Goal: Answer question/provide support

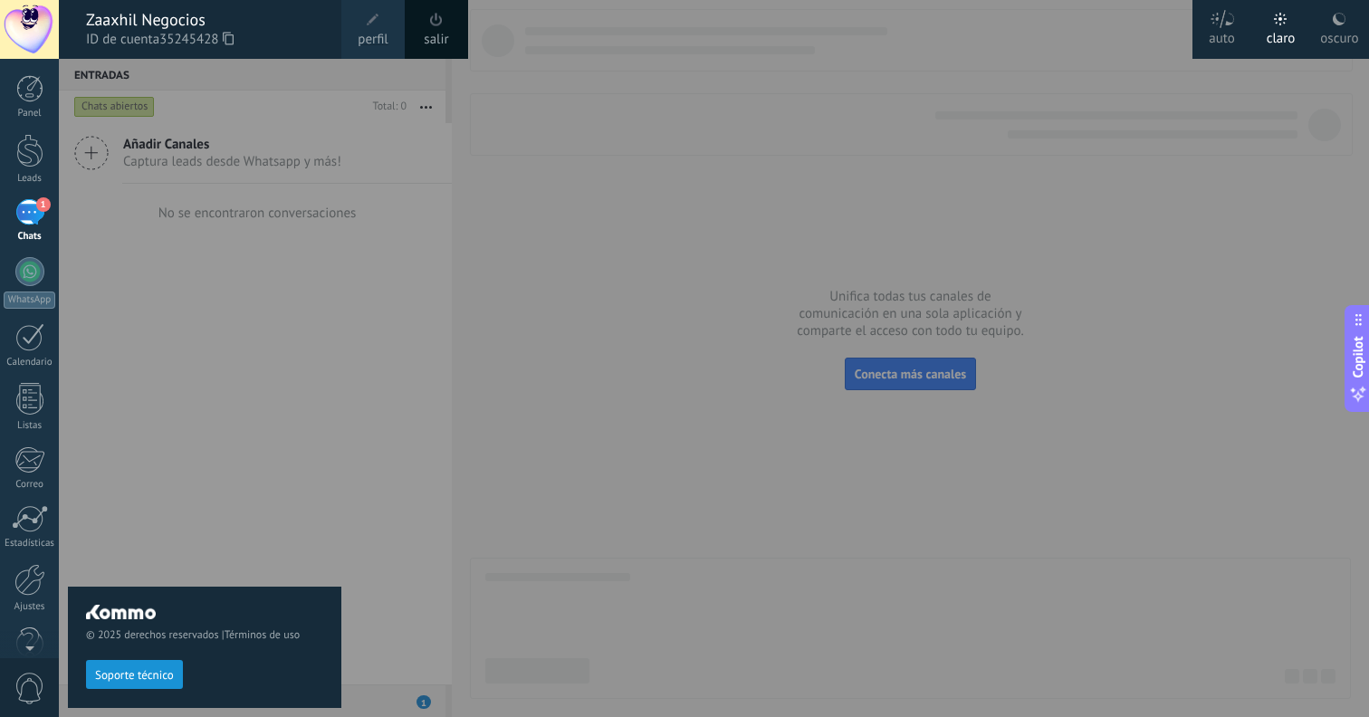
click at [330, 431] on div "© 2025 derechos reservados | Términos de uso Soporte técnico" at bounding box center [204, 388] width 273 height 658
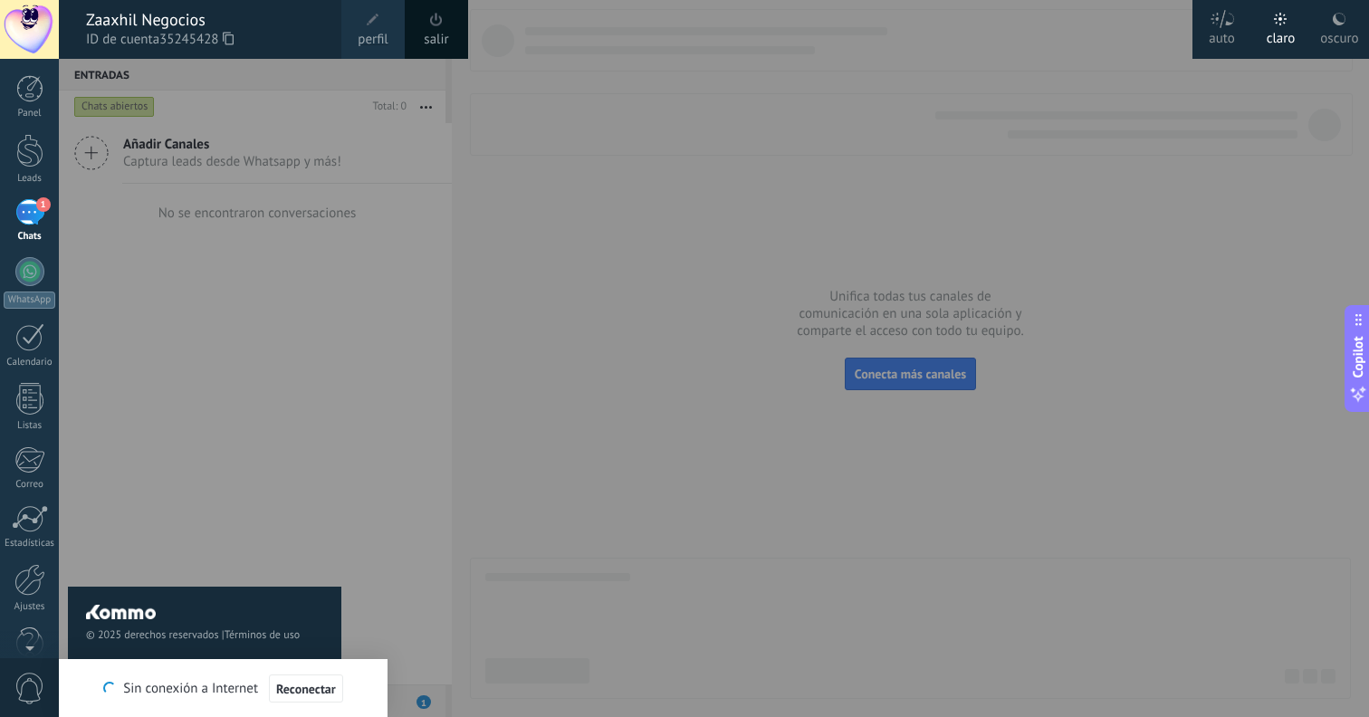
click at [37, 202] on span "1" at bounding box center [43, 204] width 14 height 14
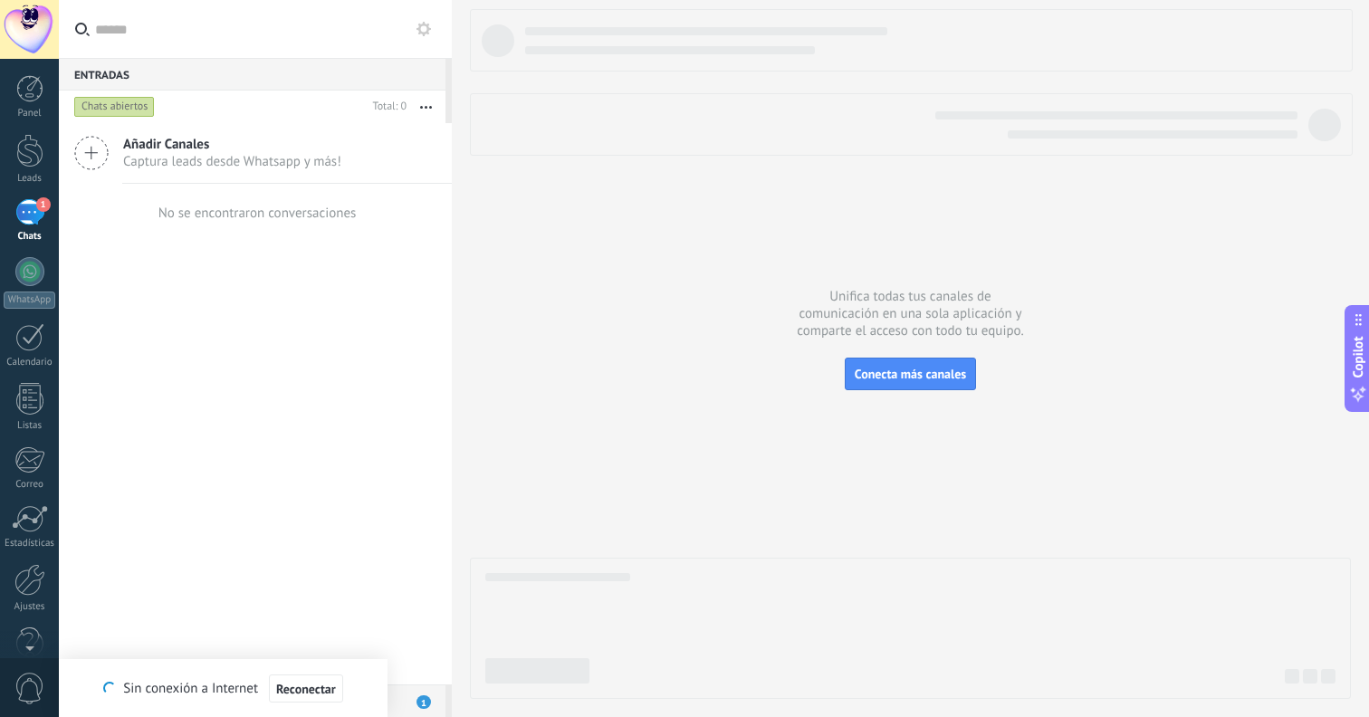
click at [28, 215] on div "1" at bounding box center [29, 212] width 29 height 26
click at [122, 97] on div "Chats abiertos" at bounding box center [114, 107] width 81 height 22
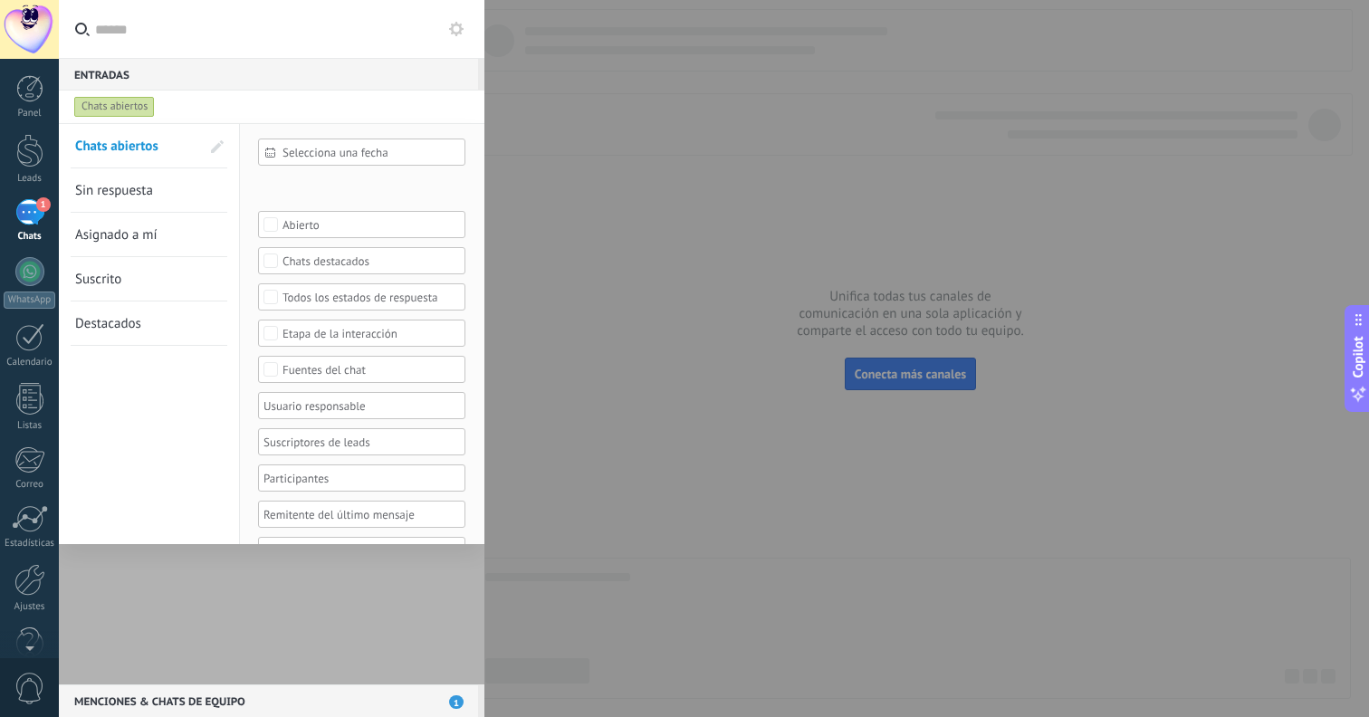
click at [688, 224] on div at bounding box center [684, 358] width 1369 height 717
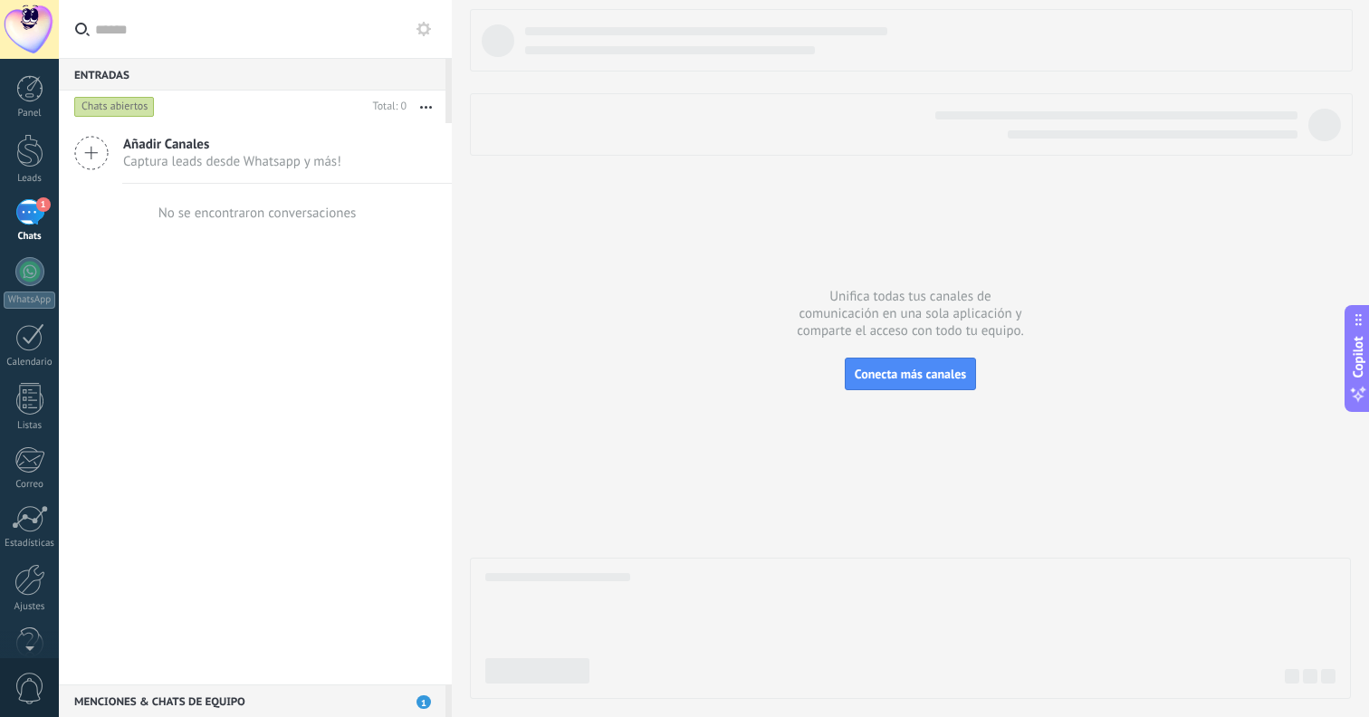
click at [18, 214] on div "1" at bounding box center [29, 212] width 29 height 26
click at [23, 266] on div at bounding box center [29, 271] width 29 height 29
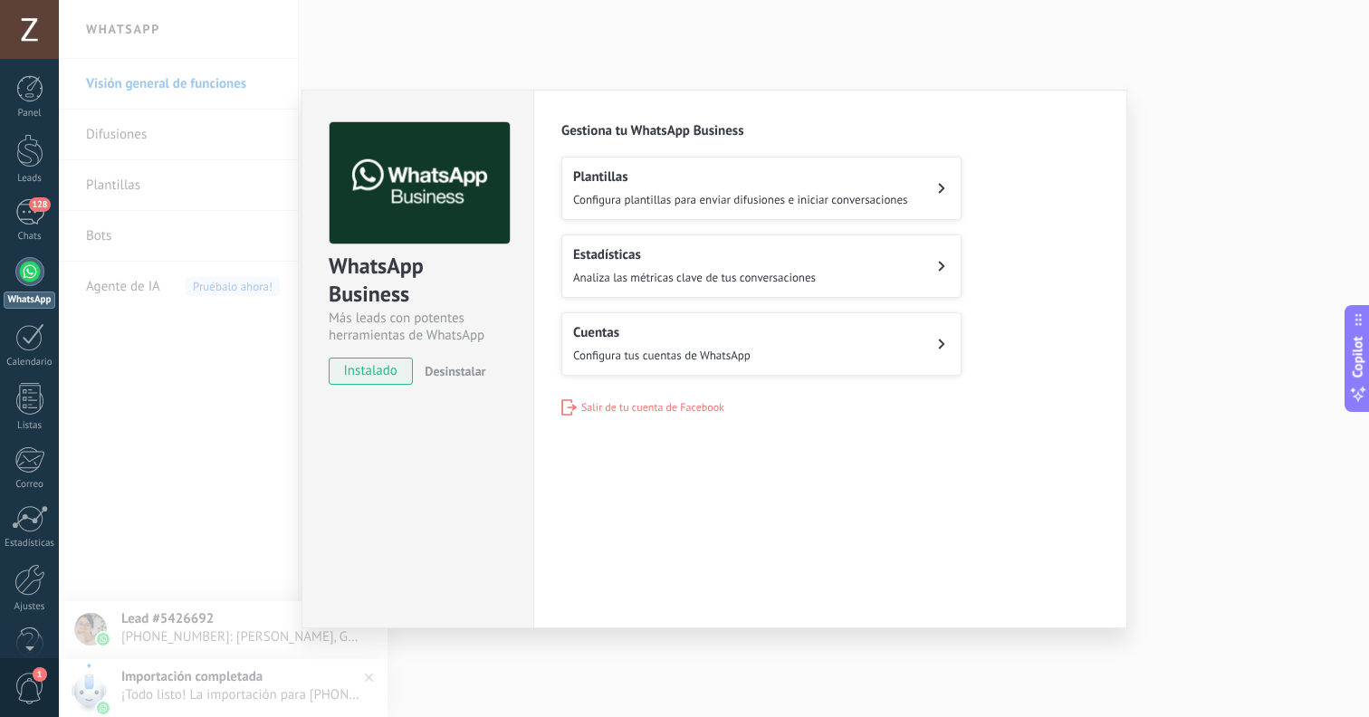
click at [248, 471] on div "WhatsApp Business Más leads con potentes herramientas de WhatsApp instalado Des…" at bounding box center [714, 358] width 1310 height 717
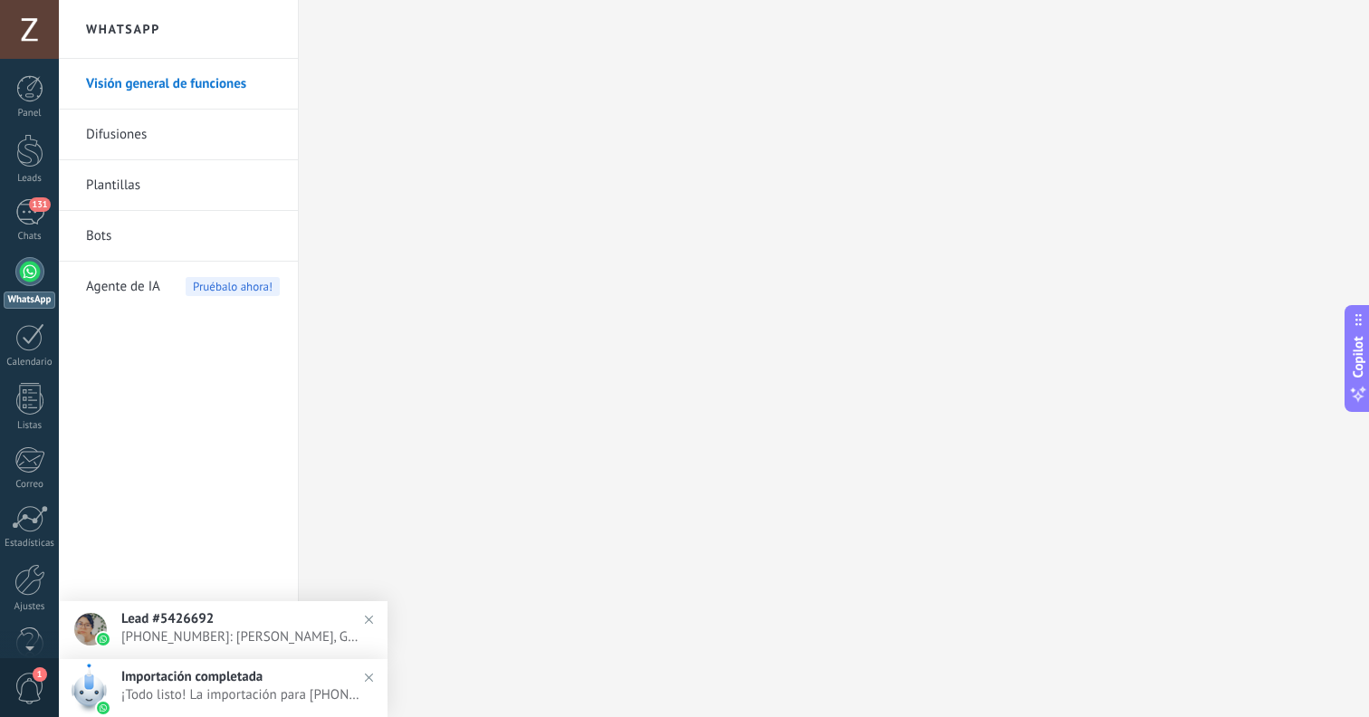
click at [262, 632] on span "[PHONE_NUMBER]: [PERSON_NAME], Gracias!!! Yo creo que en esta ocasión no será p…" at bounding box center [241, 636] width 240 height 17
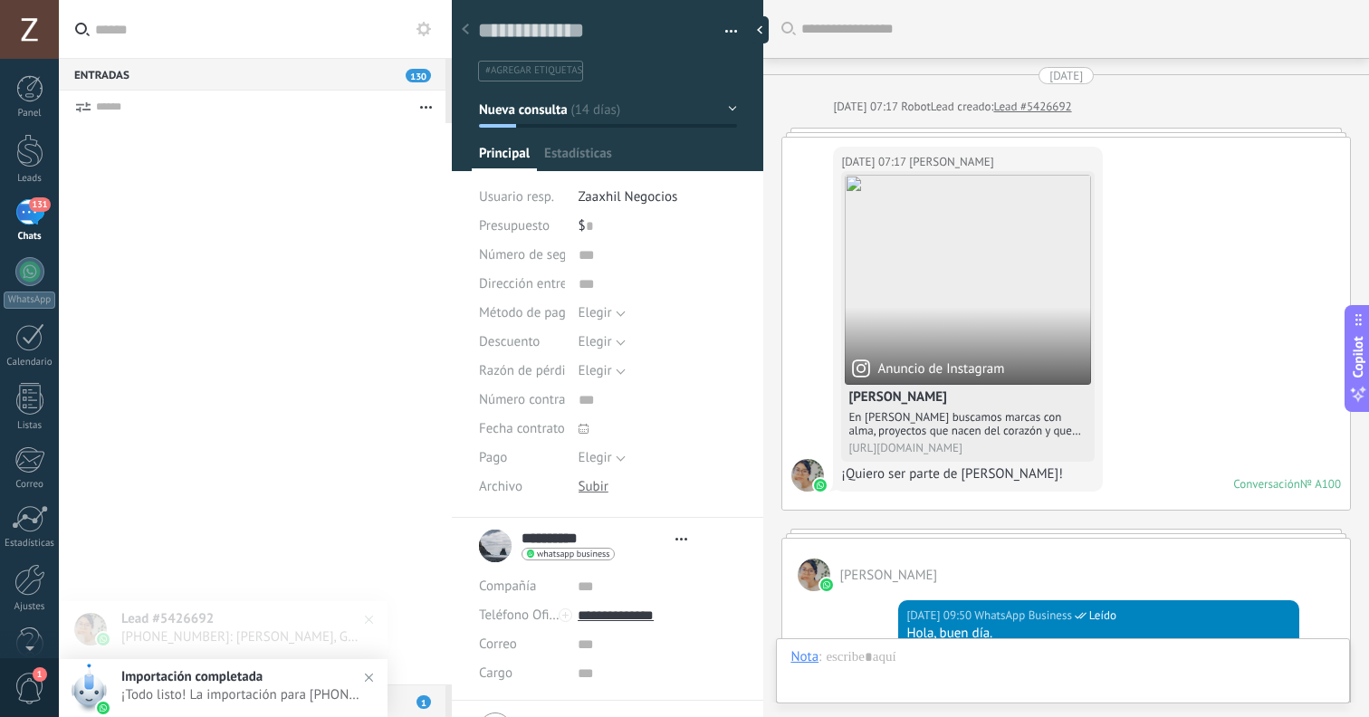
scroll to position [27, 0]
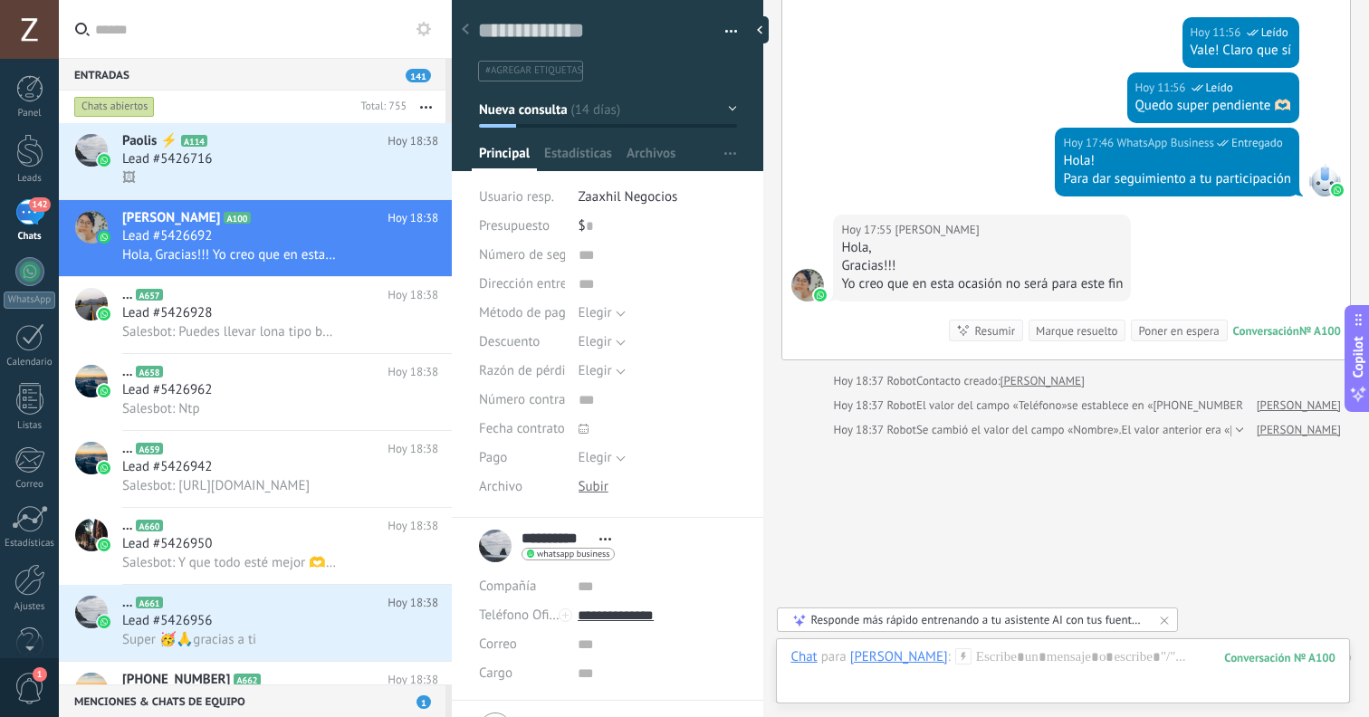
click at [931, 72] on div "[DATE] 11:56 WhatsApp Business Leído Quedo super pendiente 🫶🏻" at bounding box center [1066, 99] width 568 height 55
click at [537, 224] on span "Presupuesto" at bounding box center [514, 225] width 71 height 17
click at [179, 310] on span "Lead #5426928" at bounding box center [167, 313] width 90 height 18
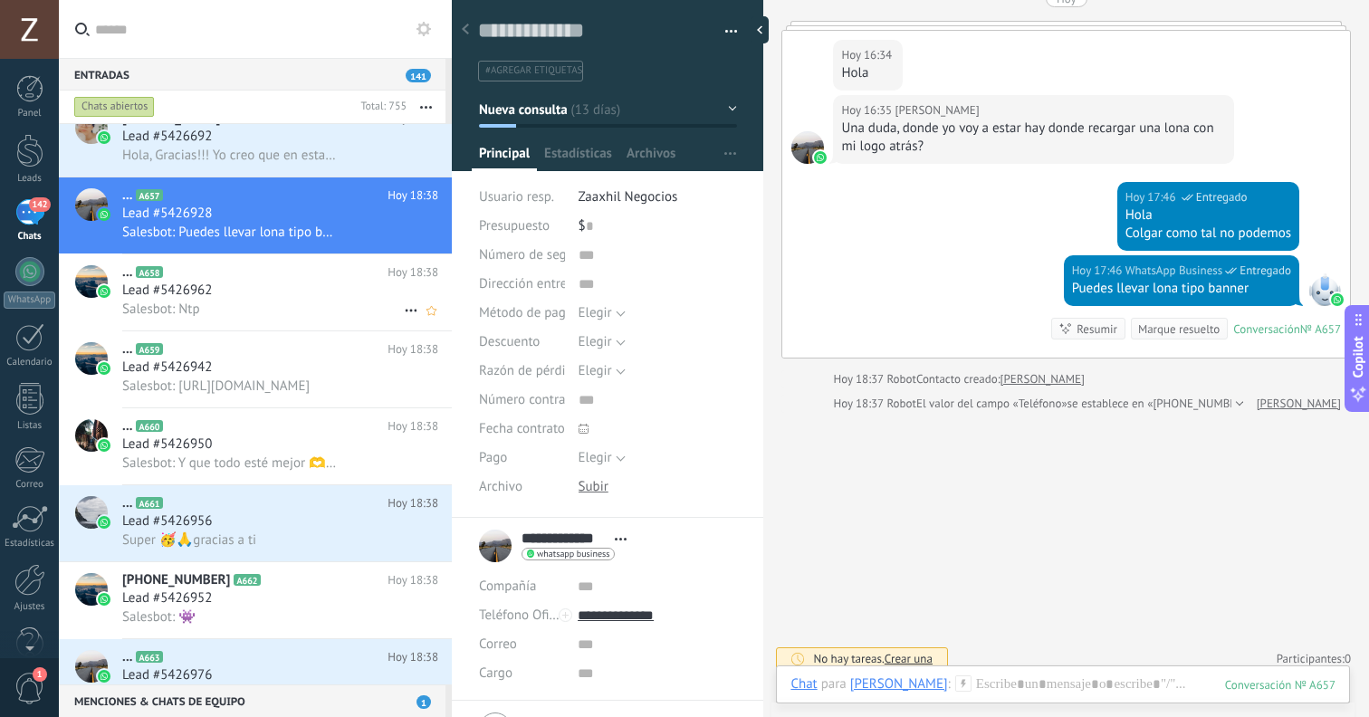
scroll to position [137, 0]
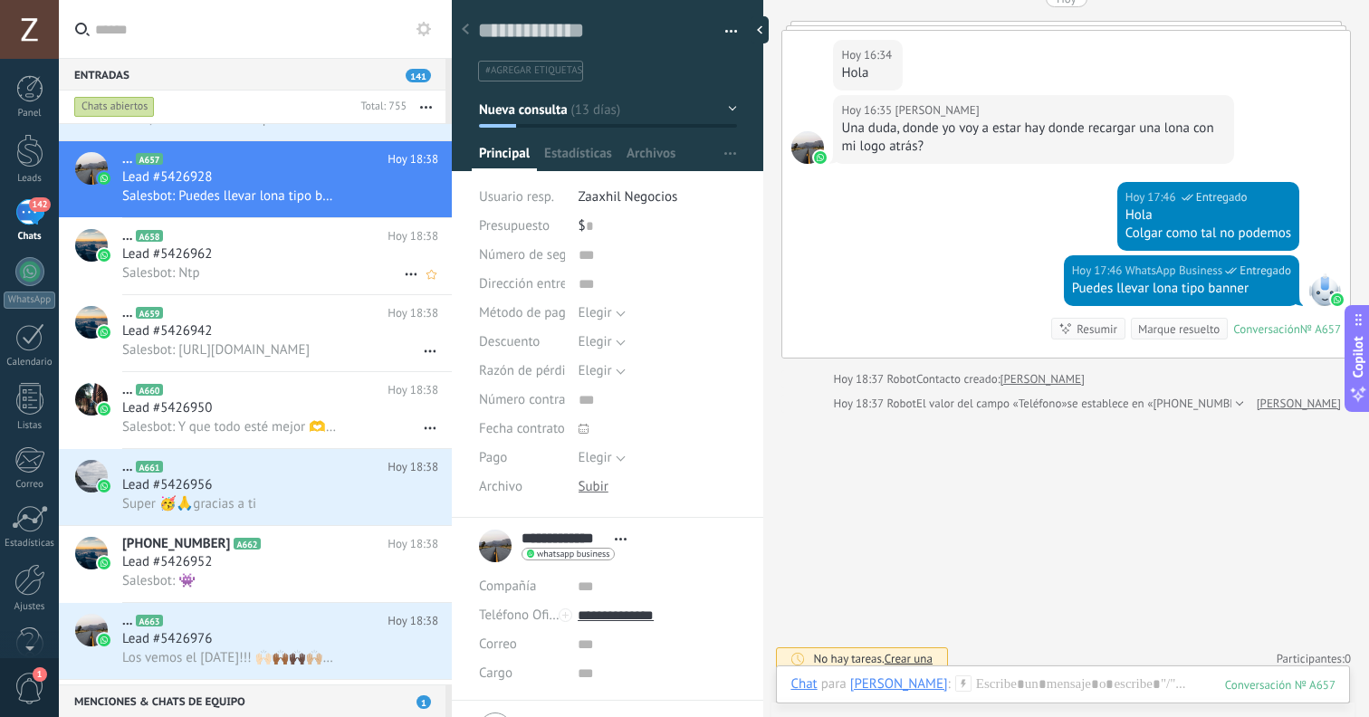
click at [278, 268] on div "Salesbot: Ntp" at bounding box center [280, 272] width 316 height 19
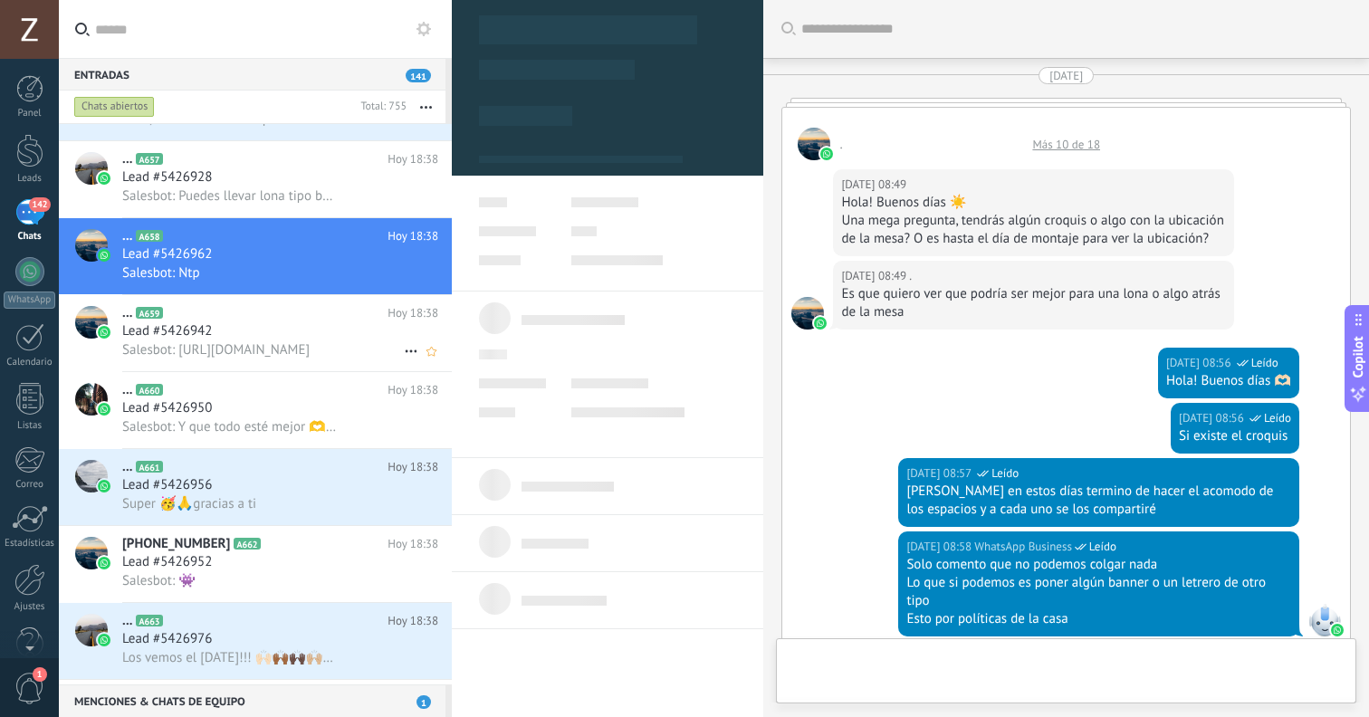
scroll to position [1517, 0]
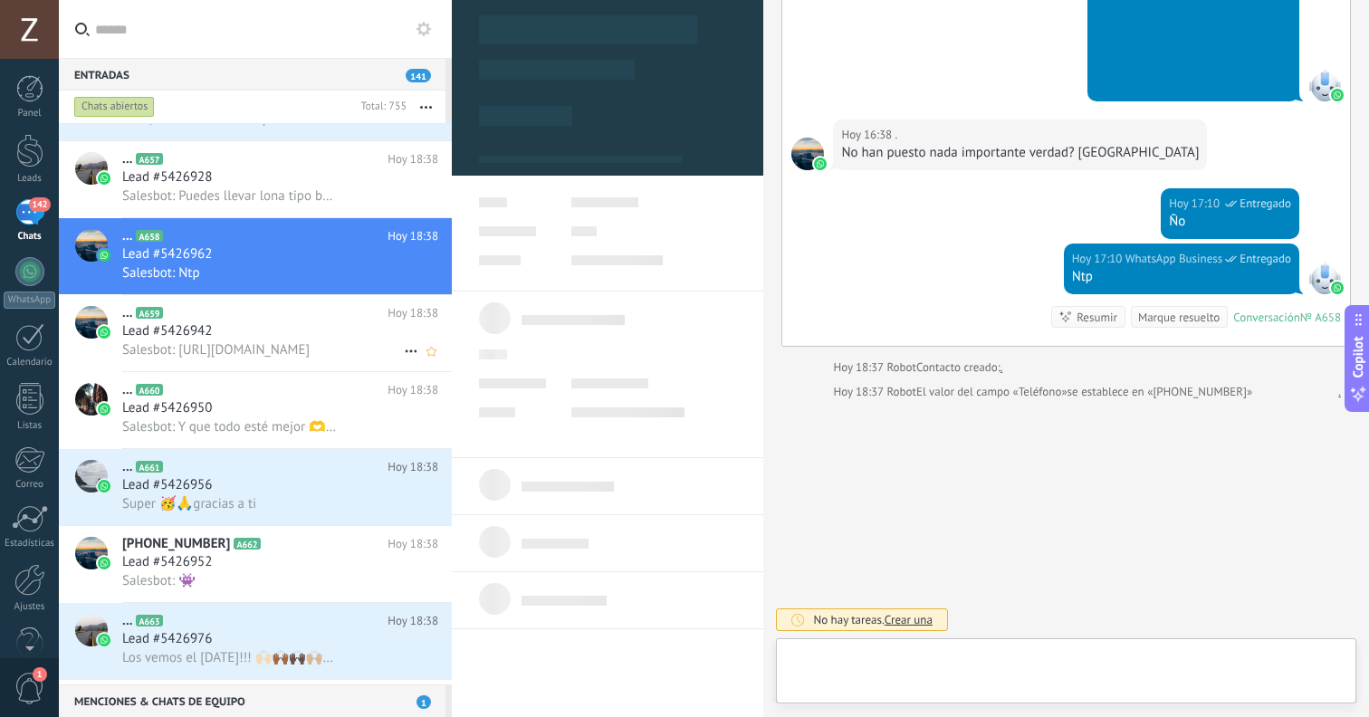
click at [282, 371] on div "... A659 [DATE] 18:38 Lead #5426942 Salesbot: [URL][DOMAIN_NAME]" at bounding box center [286, 333] width 329 height 76
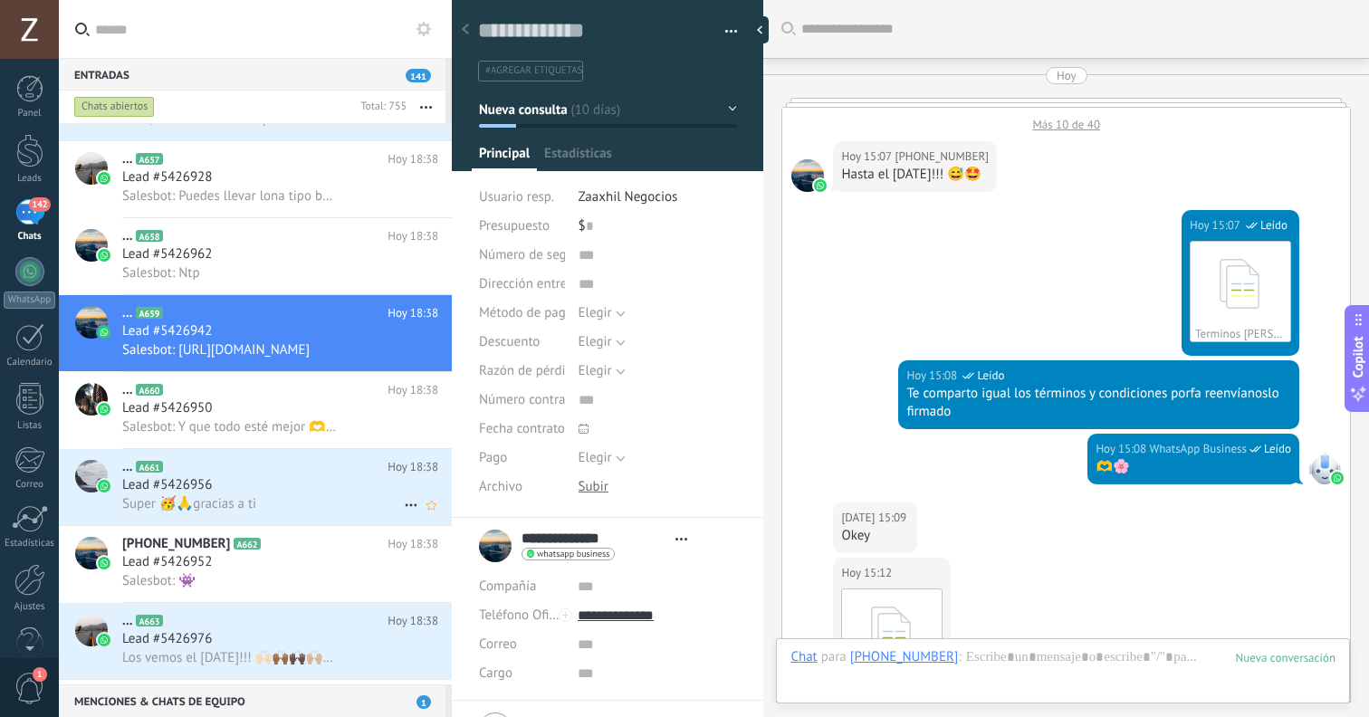
scroll to position [651, 0]
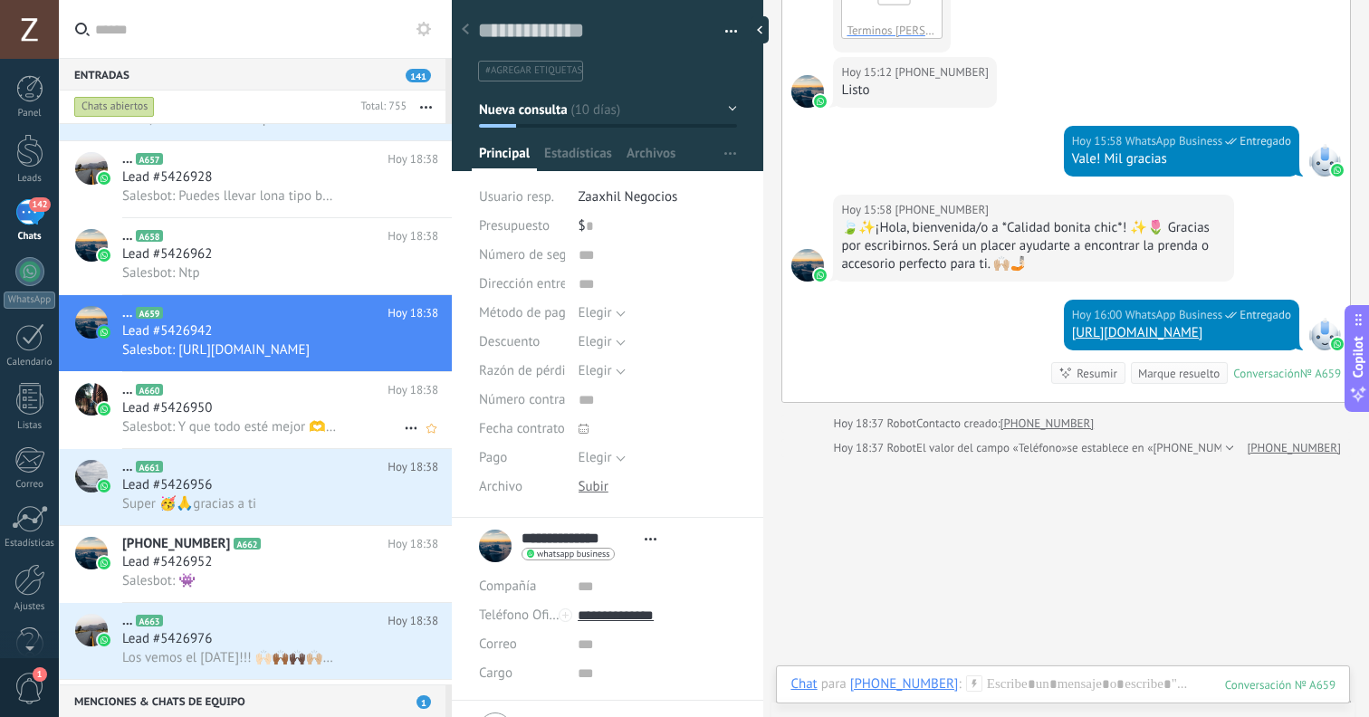
click at [250, 432] on span "Salesbot: Y que todo esté mejor 🫶🌸" at bounding box center [230, 426] width 216 height 17
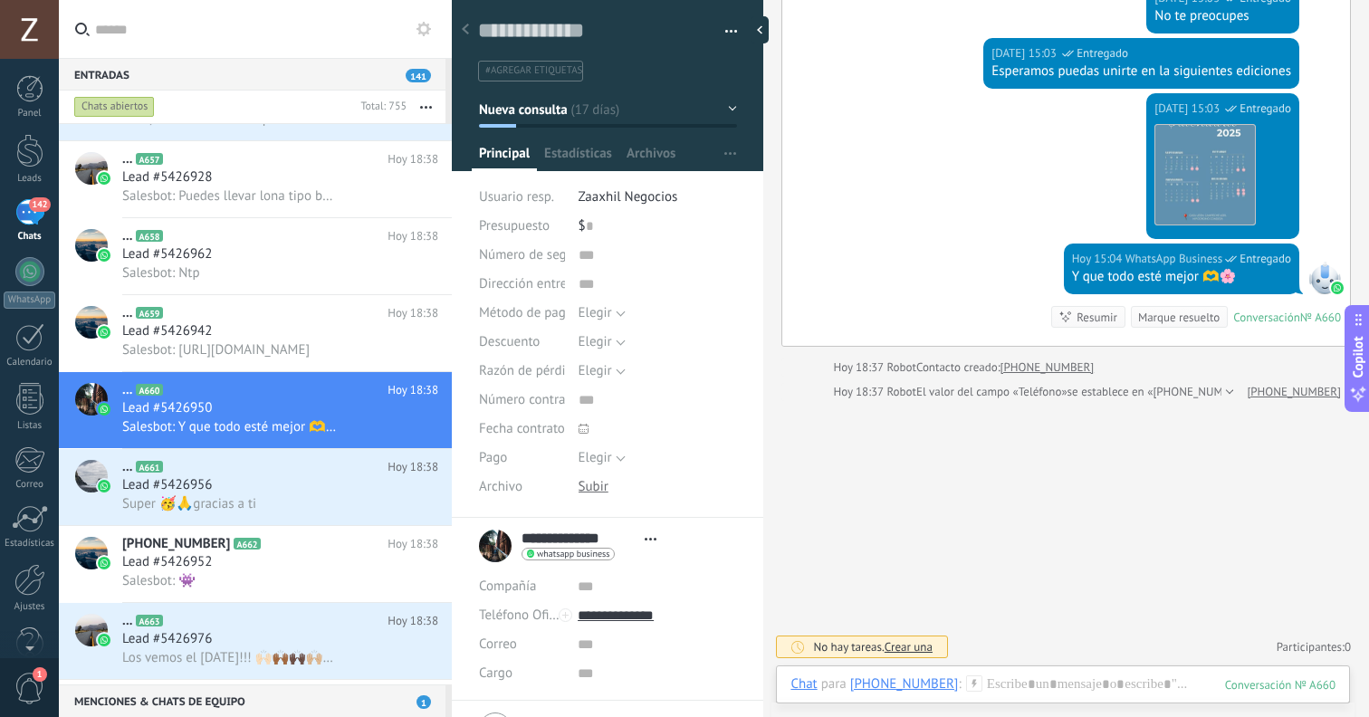
scroll to position [5488, 0]
click at [1014, 682] on div at bounding box center [1062, 702] width 545 height 54
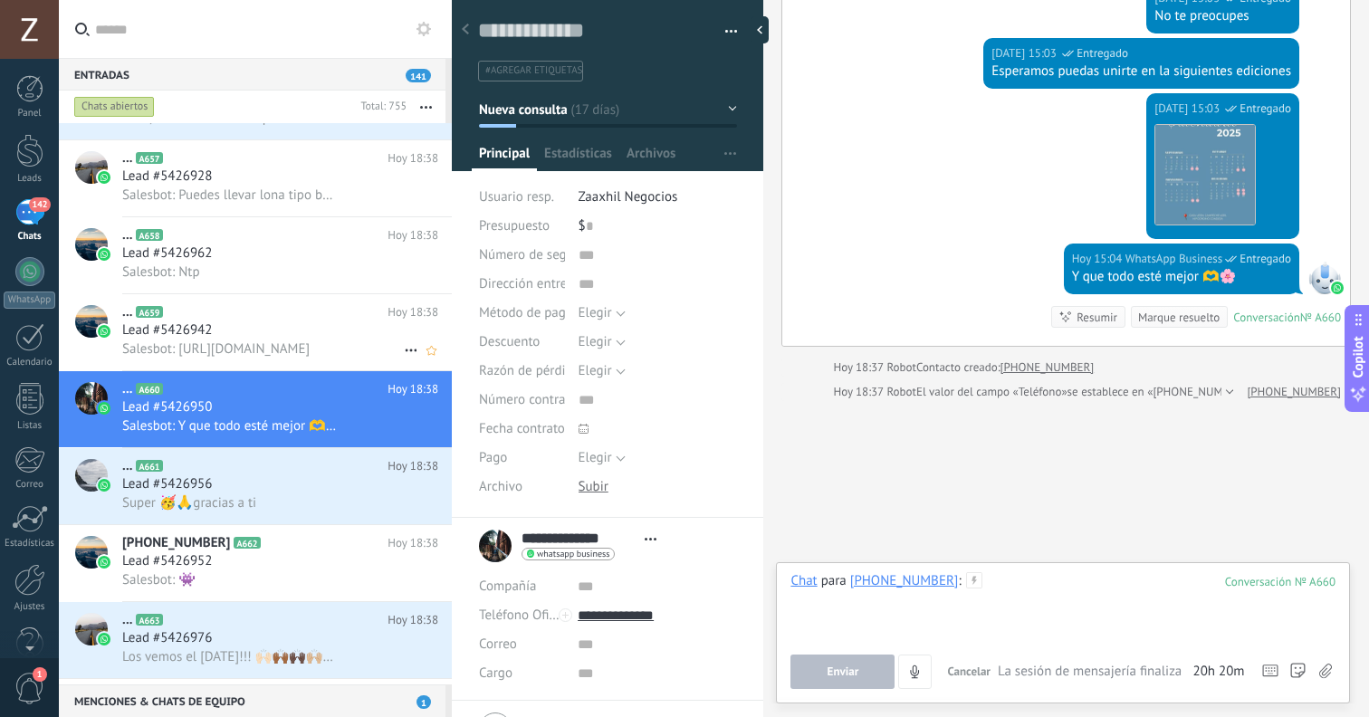
scroll to position [0, 0]
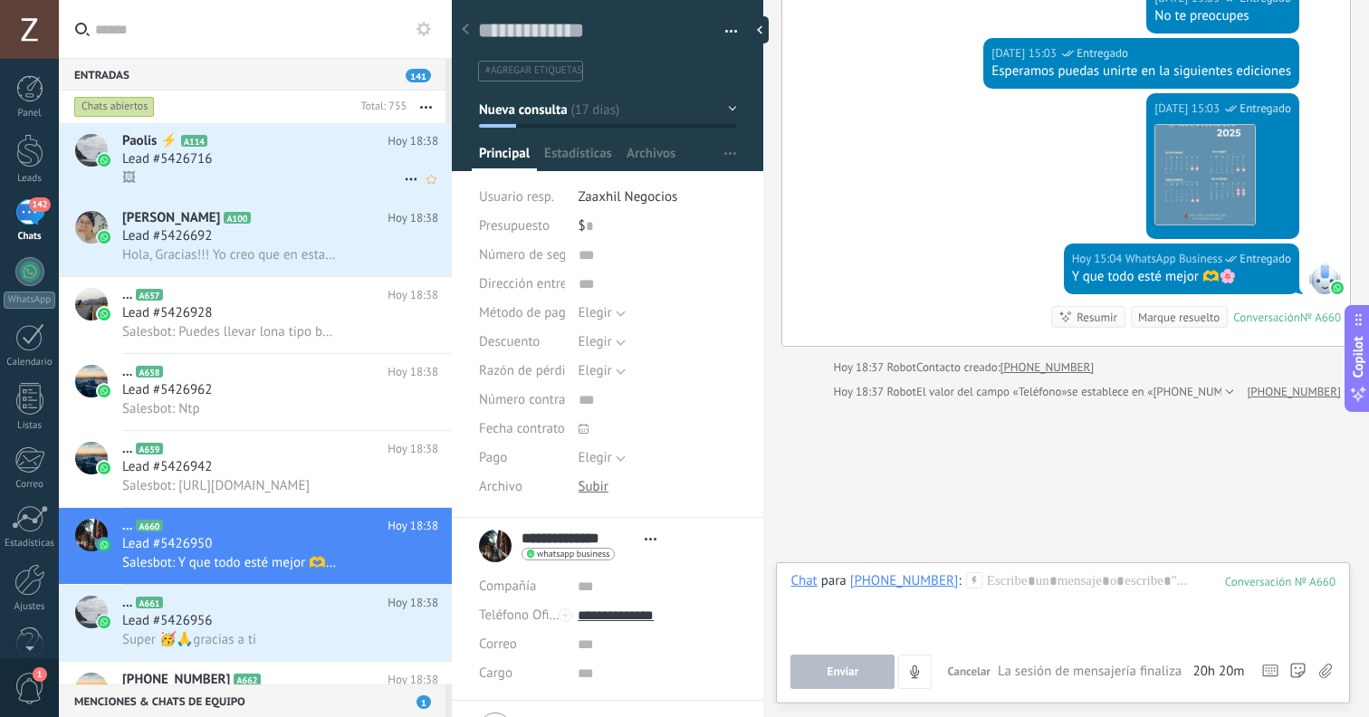
click at [242, 178] on div "🖼" at bounding box center [280, 177] width 316 height 19
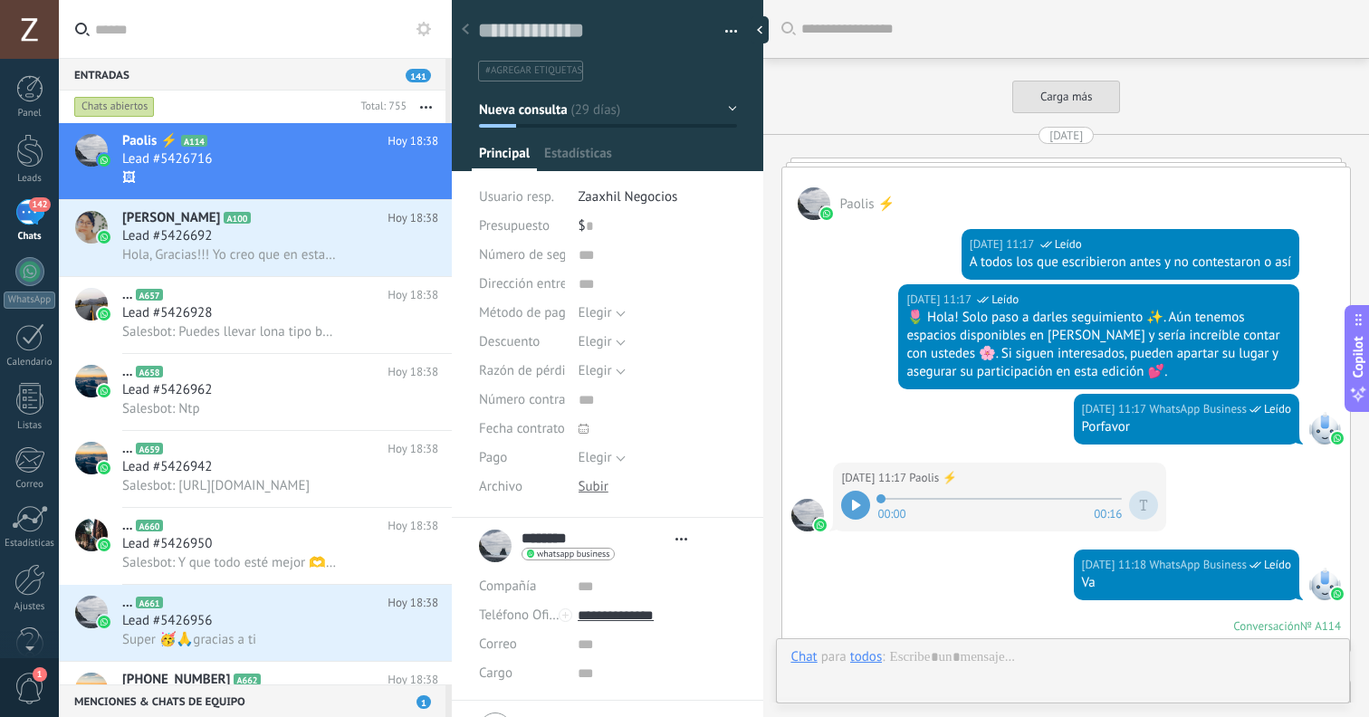
type textarea "**********"
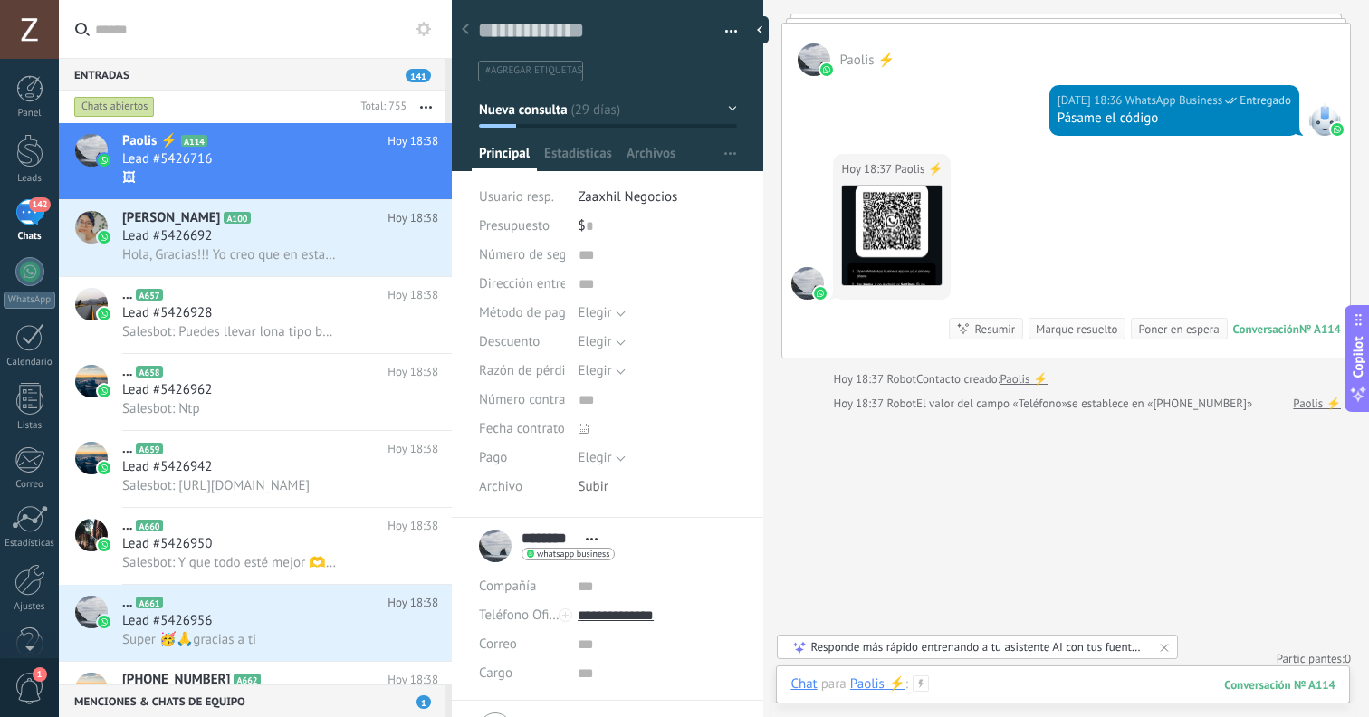
click at [1005, 686] on div at bounding box center [1062, 702] width 545 height 54
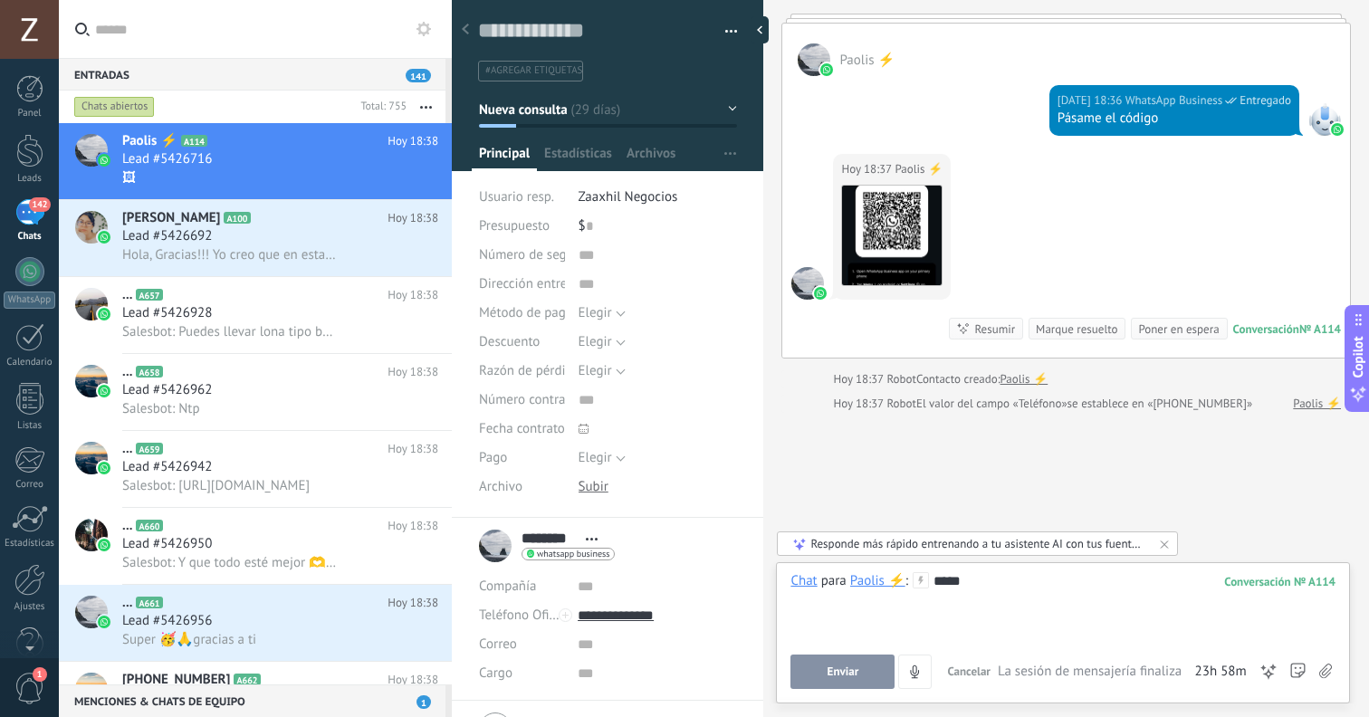
click at [839, 654] on div "Chat para Paolis ⚡ : 114 ***** Enviar Cancelar Rastrear clics en links ? Reduci…" at bounding box center [1062, 630] width 545 height 117
click at [841, 668] on span "Enviar" at bounding box center [843, 671] width 32 height 13
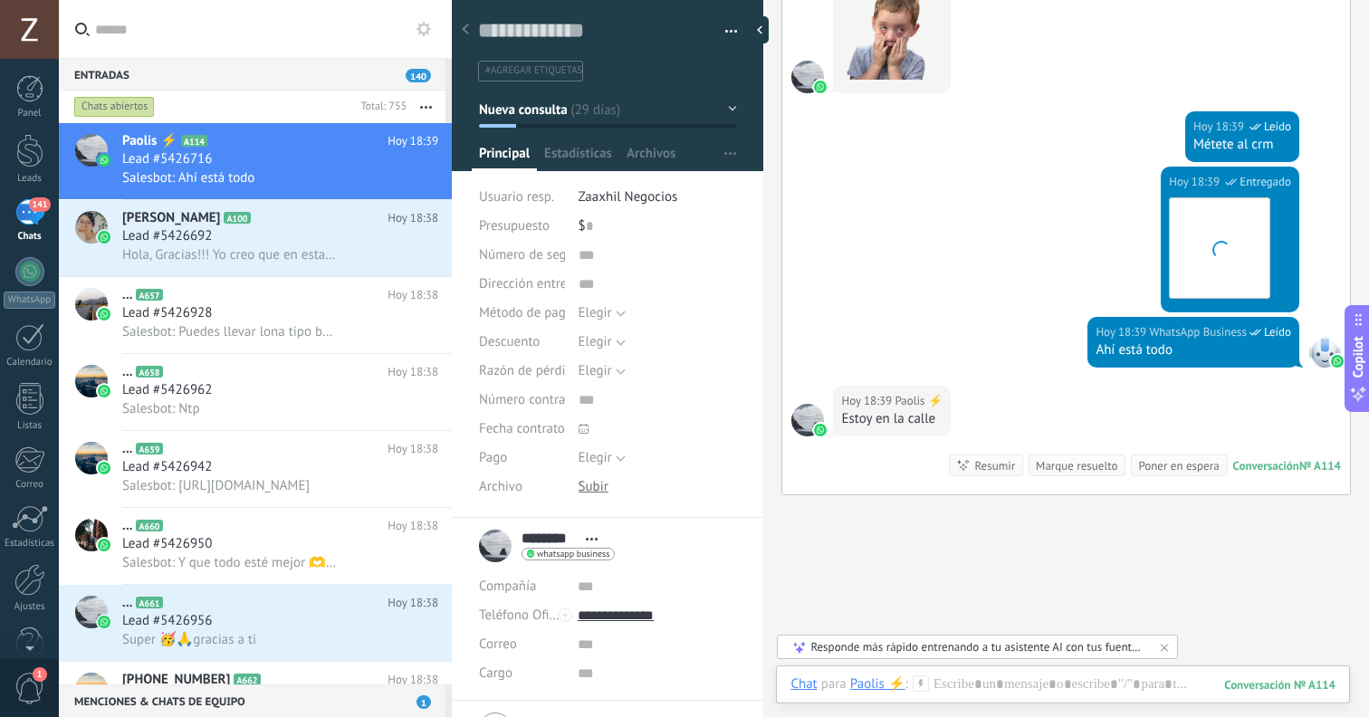
scroll to position [5023, 0]
